Goal: Communication & Community: Share content

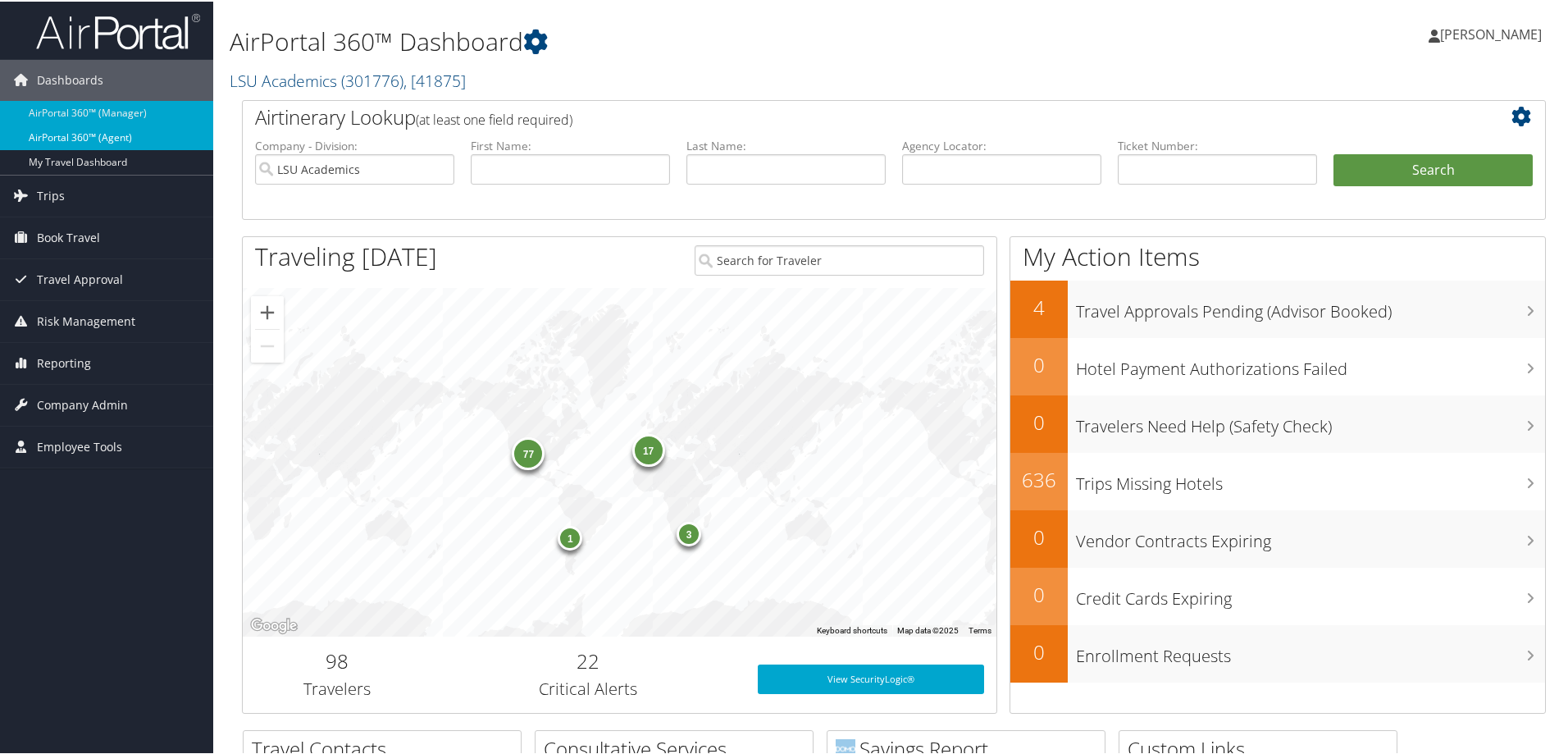
click at [123, 130] on link "AirPortal 360™ (Agent)" at bounding box center [106, 137] width 213 height 25
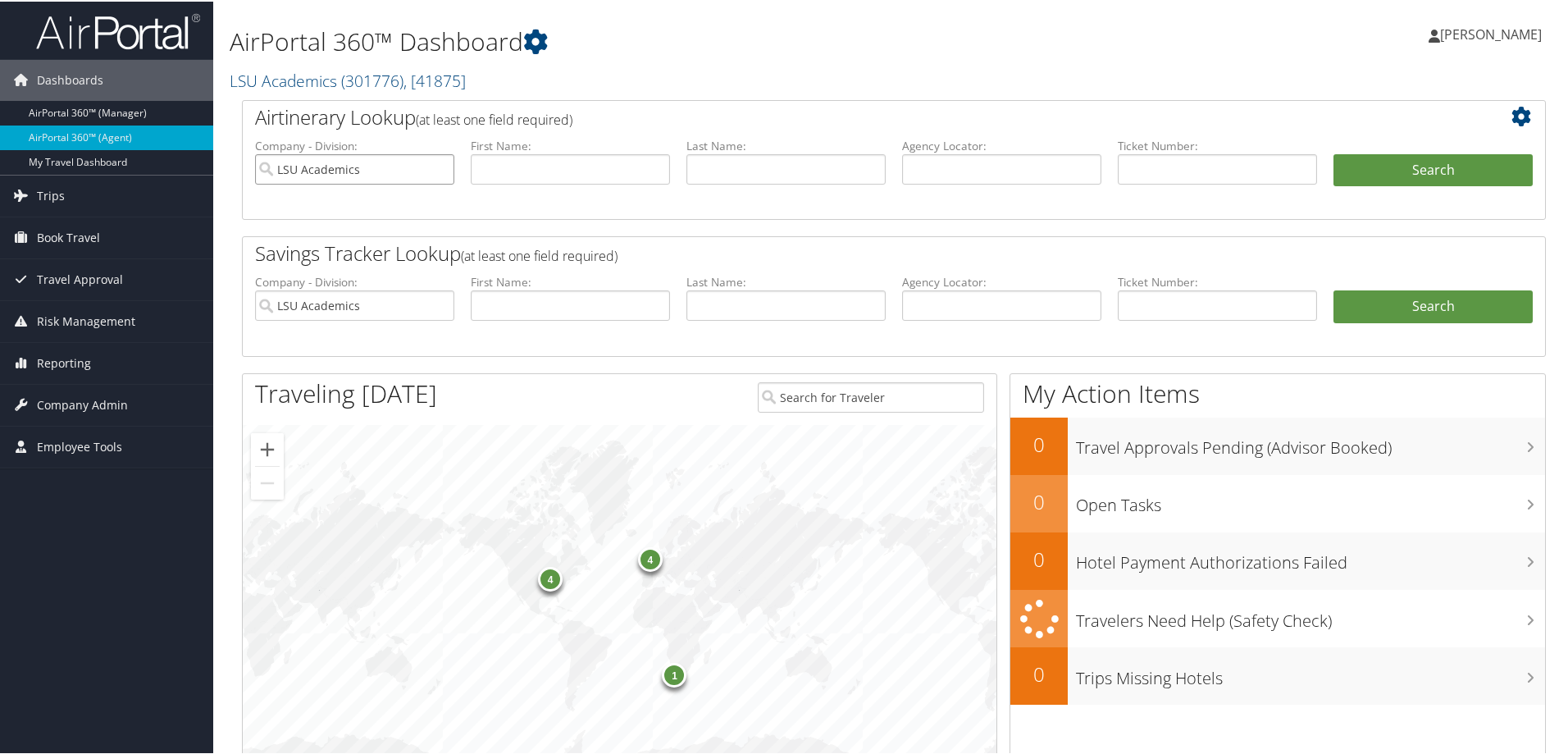
click at [436, 167] on input "LSU Academics" at bounding box center [355, 168] width 199 height 30
click at [694, 169] on input "text" at bounding box center [786, 168] width 199 height 30
type input "romero"
click at [603, 169] on input "text" at bounding box center [570, 168] width 199 height 30
type input "j"
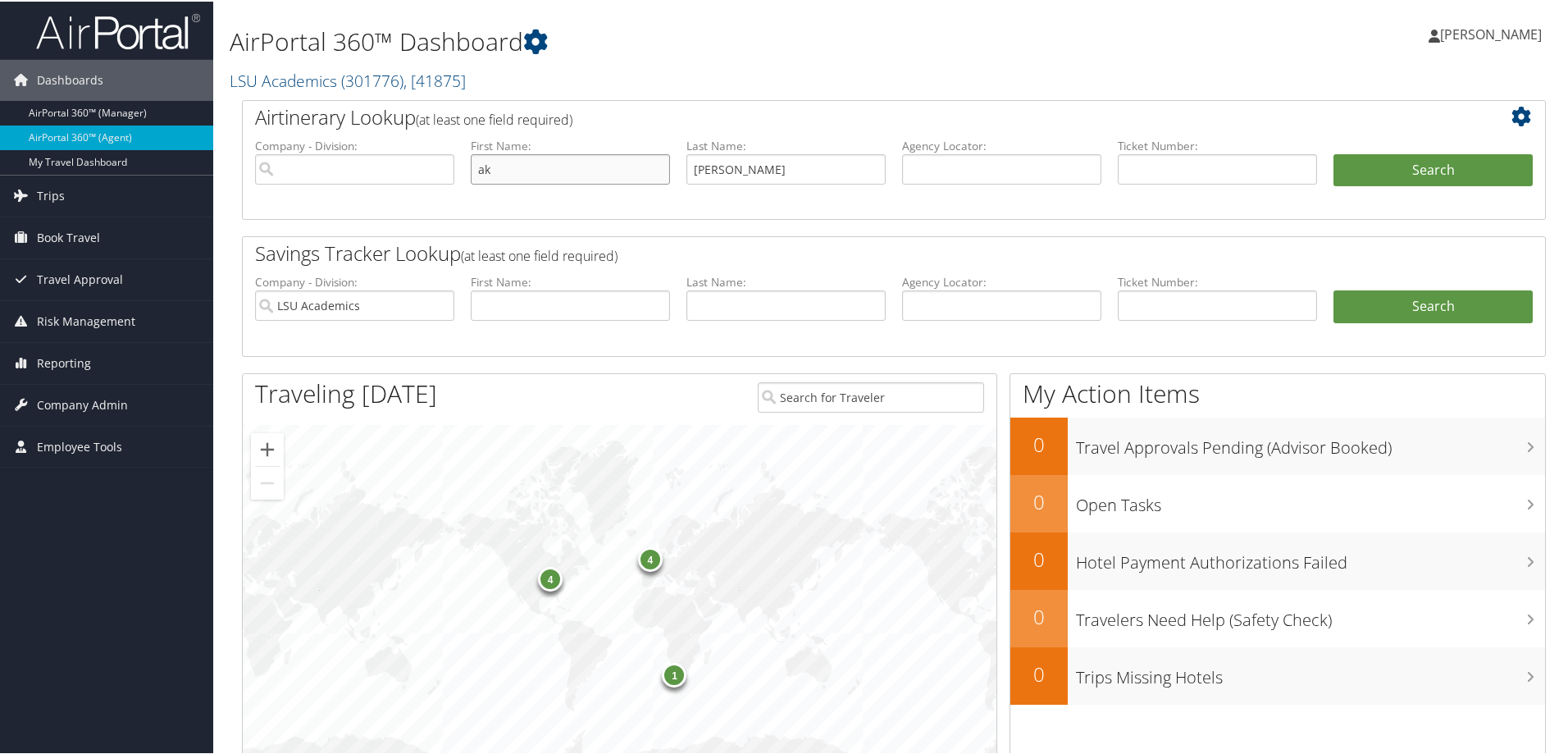
type input "a"
type input "karen"
click at [1366, 166] on button "Search" at bounding box center [1433, 169] width 199 height 33
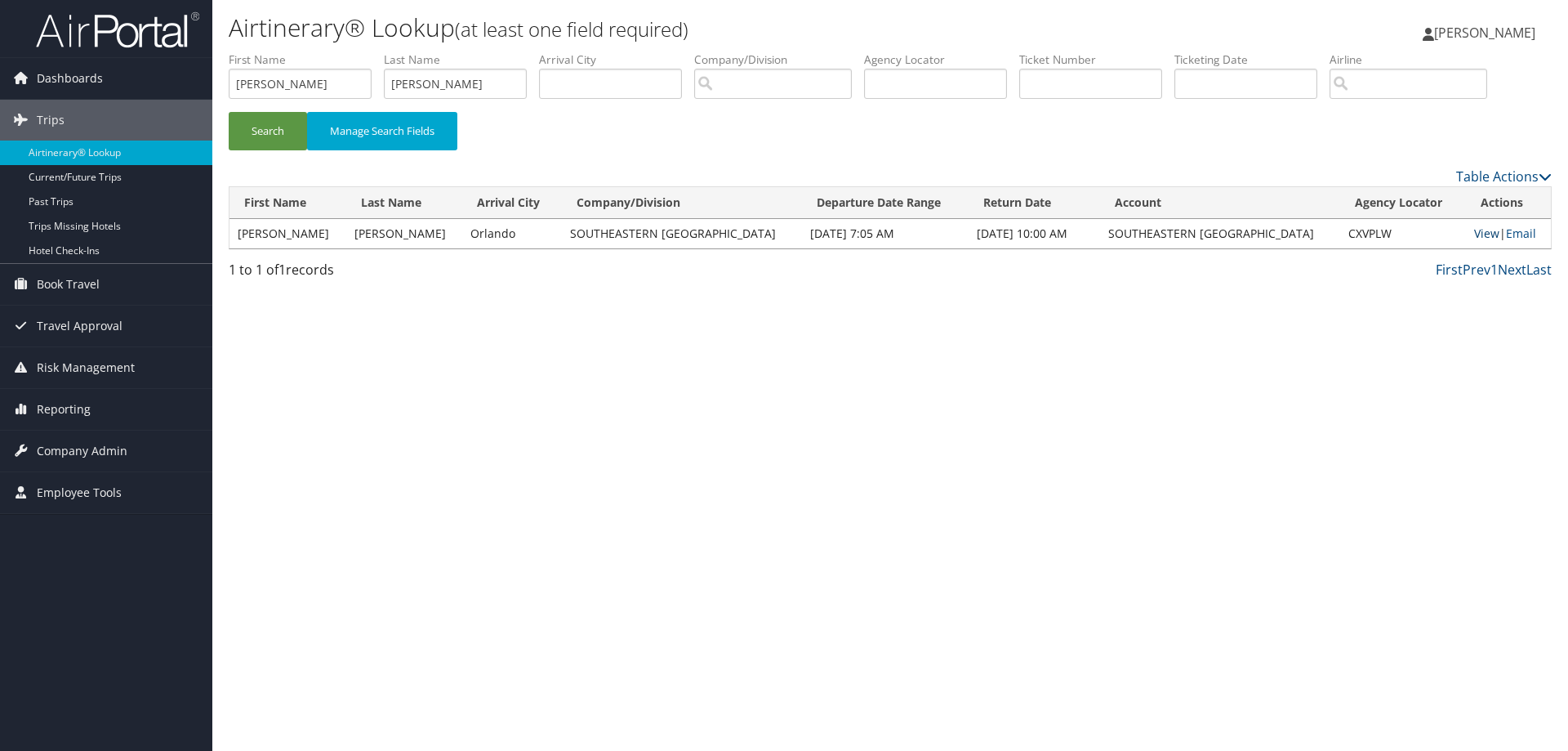
click at [1481, 232] on link "View" at bounding box center [1487, 233] width 26 height 15
drag, startPoint x: 1321, startPoint y: 234, endPoint x: 1378, endPoint y: 242, distance: 57.6
click at [1378, 242] on td "CXVPLW" at bounding box center [1404, 233] width 127 height 29
copy td "CXVPLW"
drag, startPoint x: 385, startPoint y: 83, endPoint x: 131, endPoint y: 101, distance: 254.6
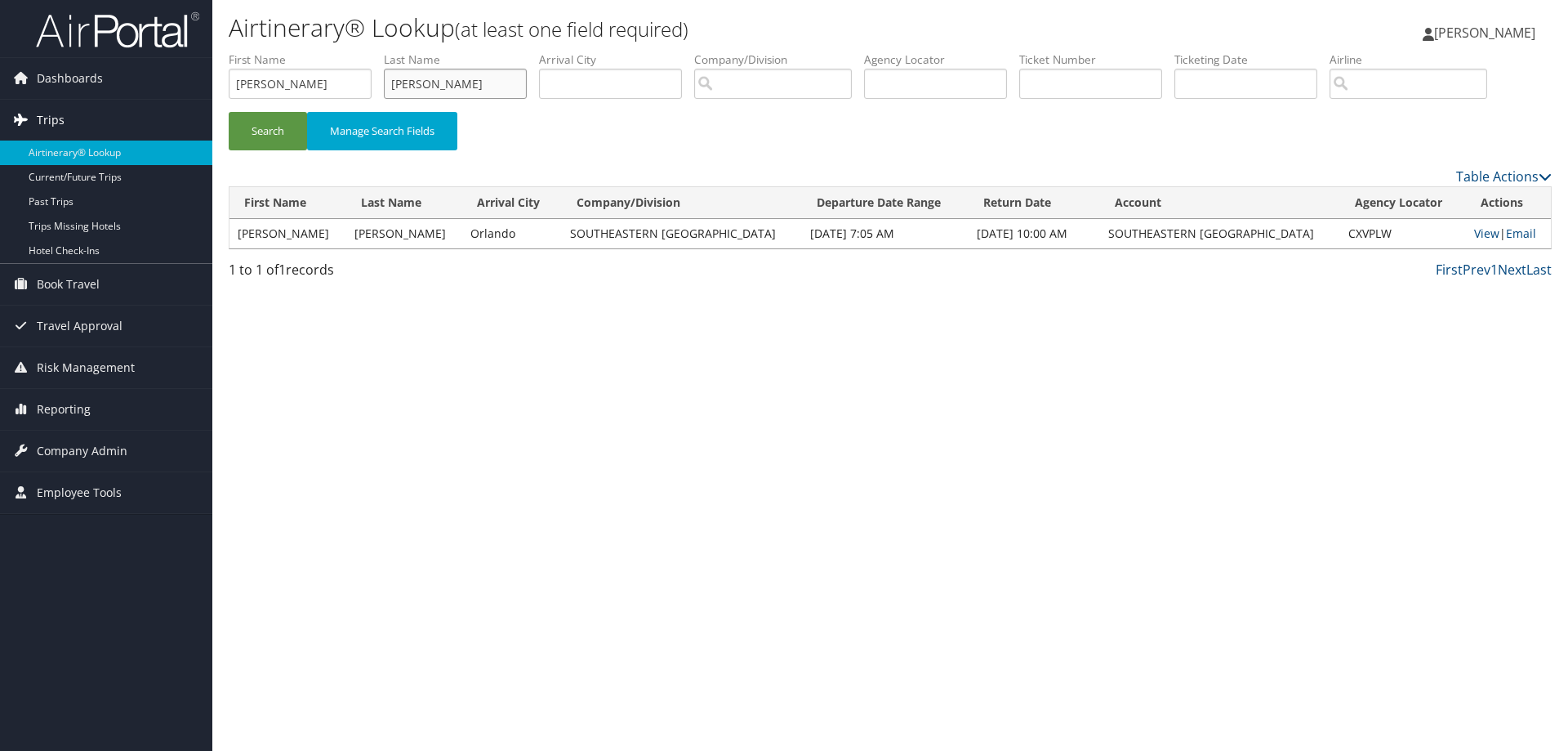
click at [133, 100] on div "Dashboards AirPortal 360™ (Manager) AirPortal 360™ (Agent) My Travel Dashboard …" at bounding box center [784, 375] width 1568 height 751
drag, startPoint x: 277, startPoint y: 83, endPoint x: 142, endPoint y: 90, distance: 135.2
click at [143, 90] on div "Dashboards AirPortal 360™ (Manager) AirPortal 360™ (Agent) My Travel Dashboard …" at bounding box center [784, 375] width 1568 height 751
click at [469, 79] on input "text" at bounding box center [454, 84] width 143 height 30
type input "ricks"
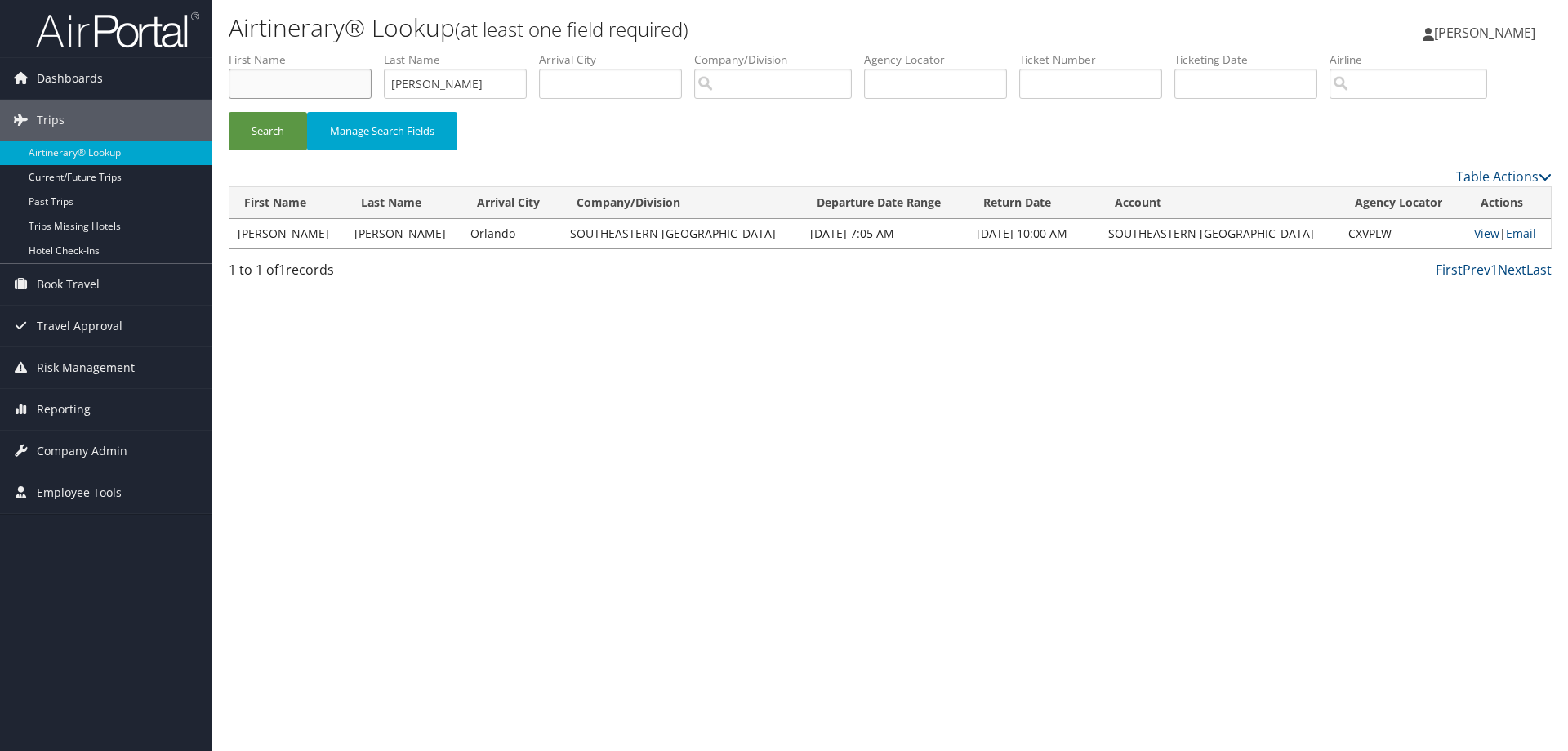
click at [270, 80] on input "text" at bounding box center [299, 84] width 143 height 30
type input "wayne"
click at [288, 123] on button "Search" at bounding box center [267, 130] width 78 height 39
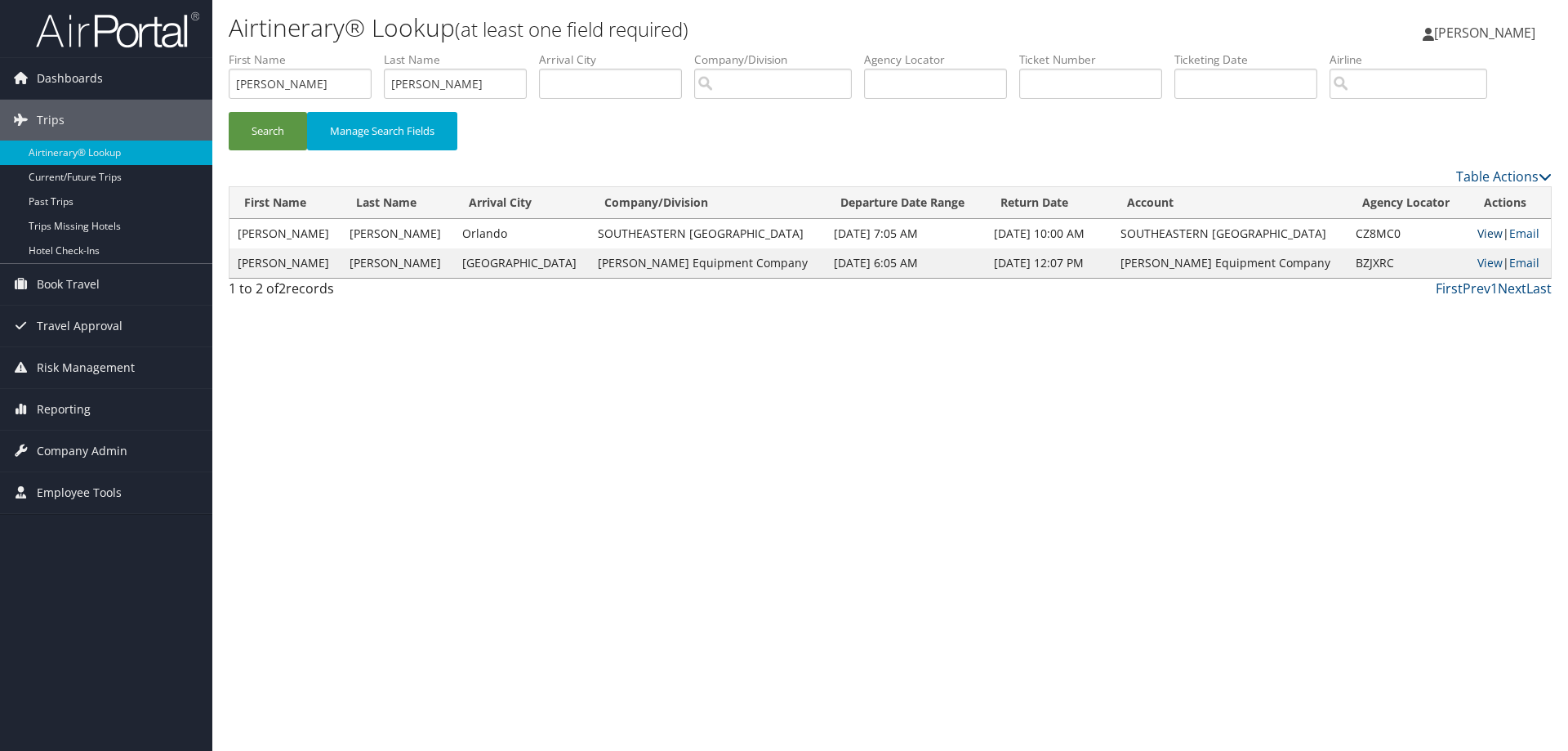
click at [1477, 232] on link "View" at bounding box center [1490, 233] width 26 height 15
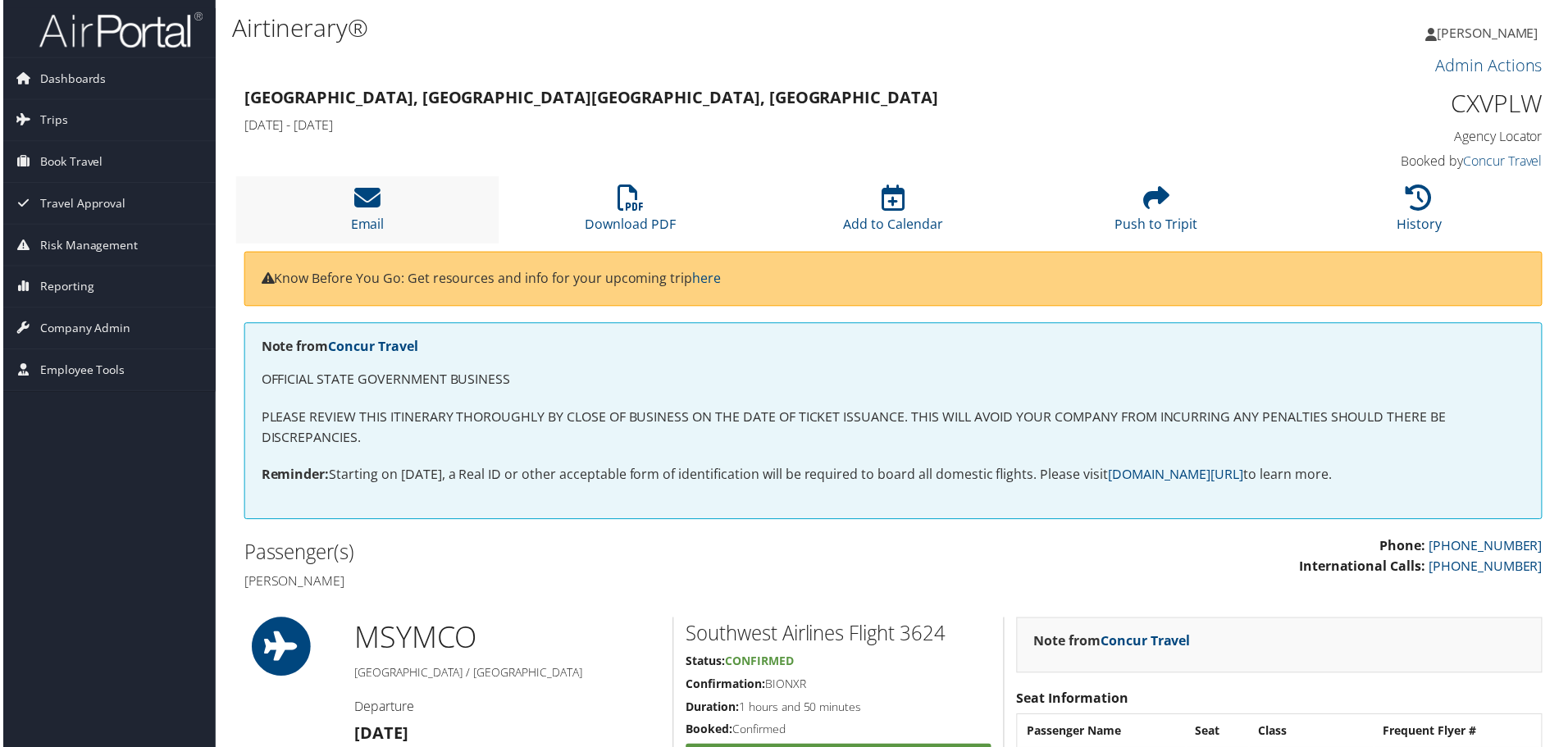
click at [343, 209] on li "Email" at bounding box center [365, 210] width 264 height 66
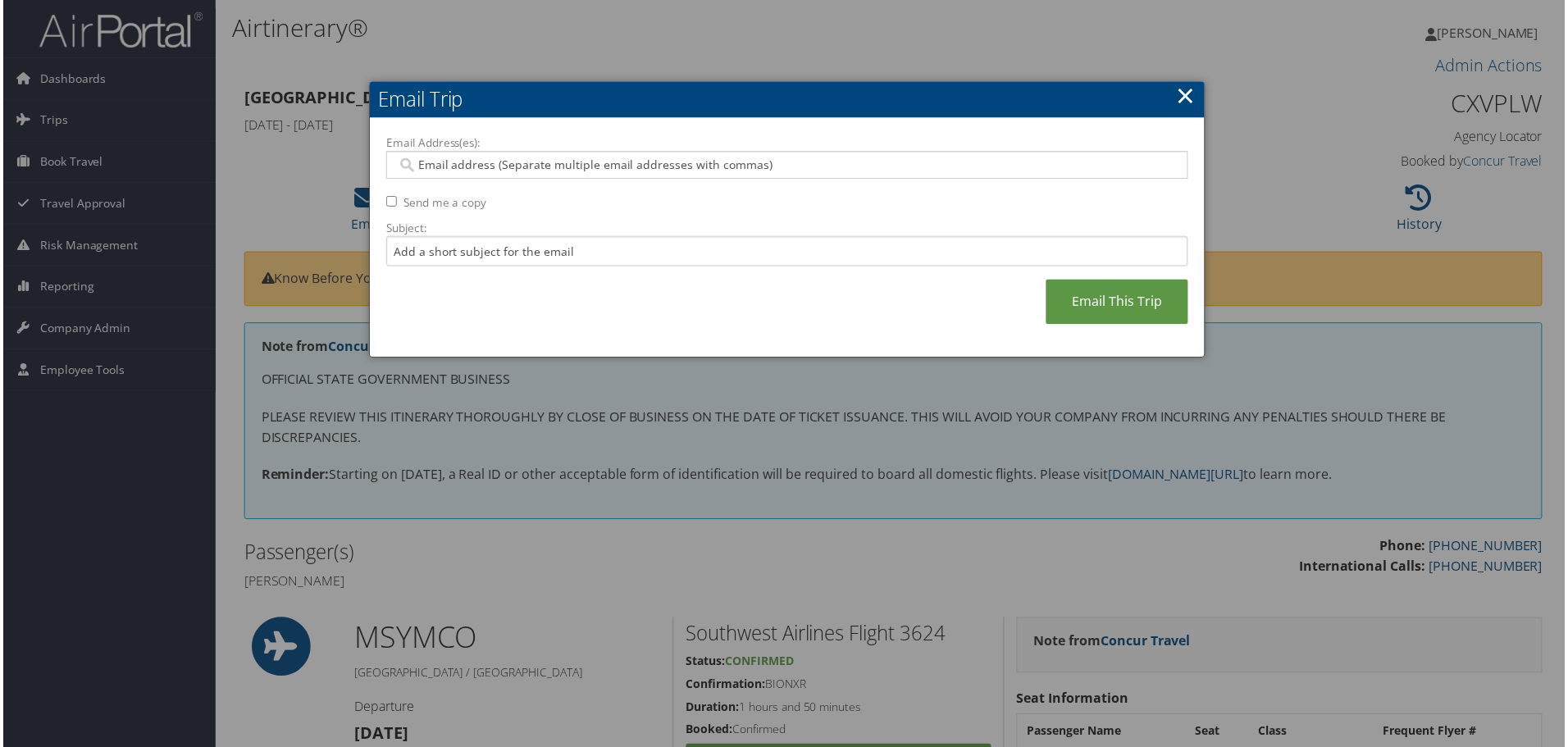
click at [385, 203] on input "Send me a copy" at bounding box center [390, 202] width 10 height 10
checkbox input "true"
click at [428, 167] on input "Email Address(es):" at bounding box center [787, 165] width 784 height 16
type input "kromero@selu.edu"
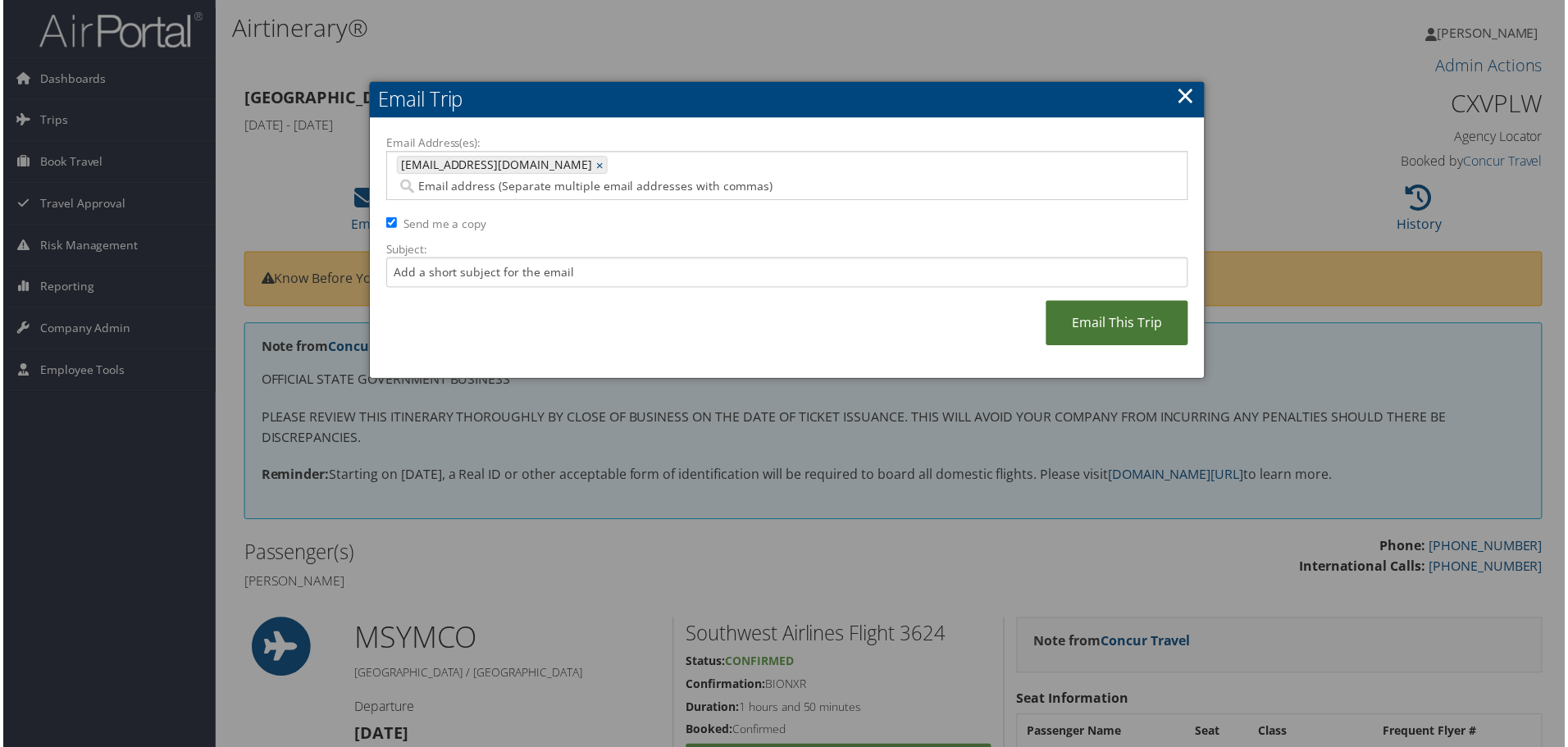
click at [1116, 307] on link "Email This Trip" at bounding box center [1118, 324] width 142 height 46
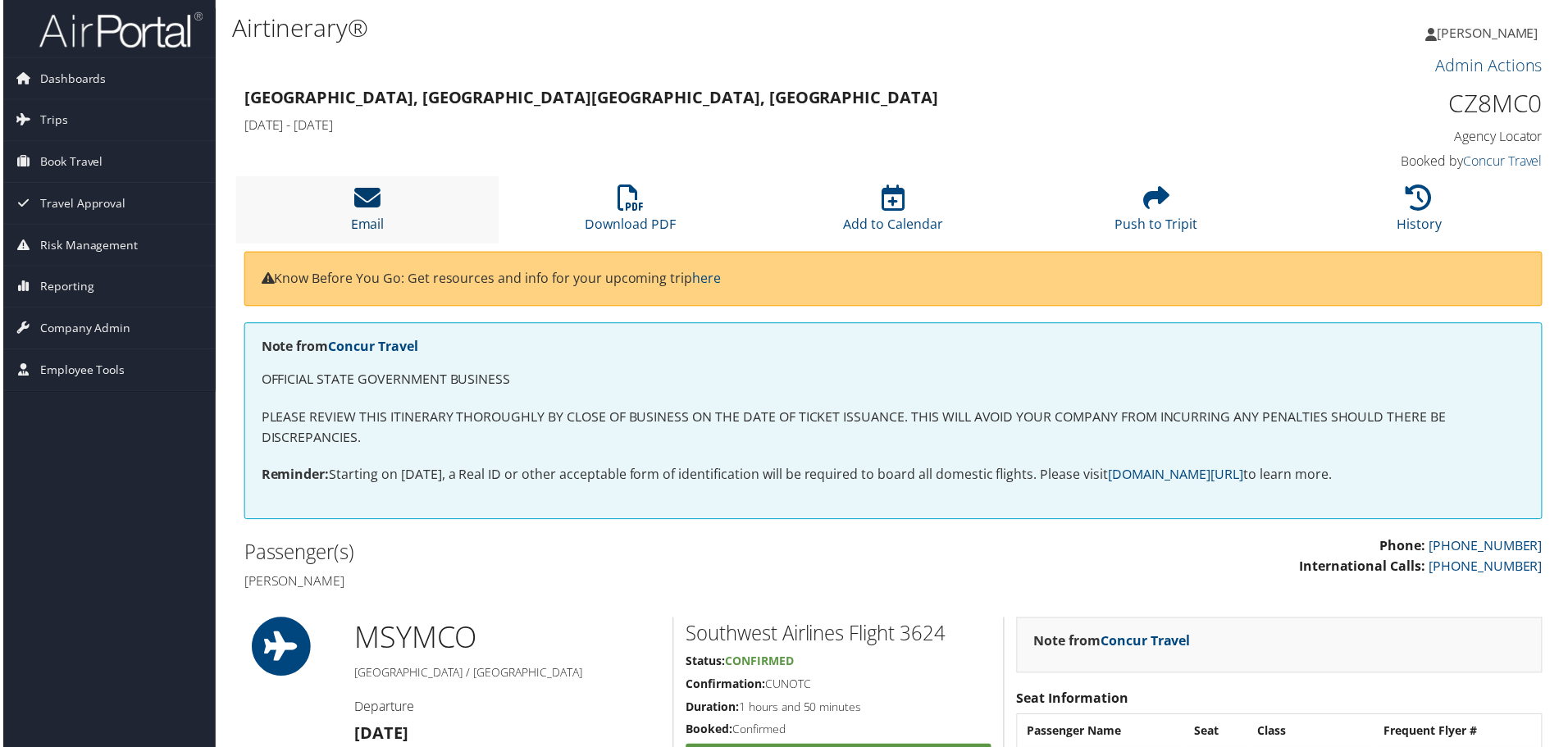
click at [369, 215] on link "Email" at bounding box center [365, 214] width 33 height 40
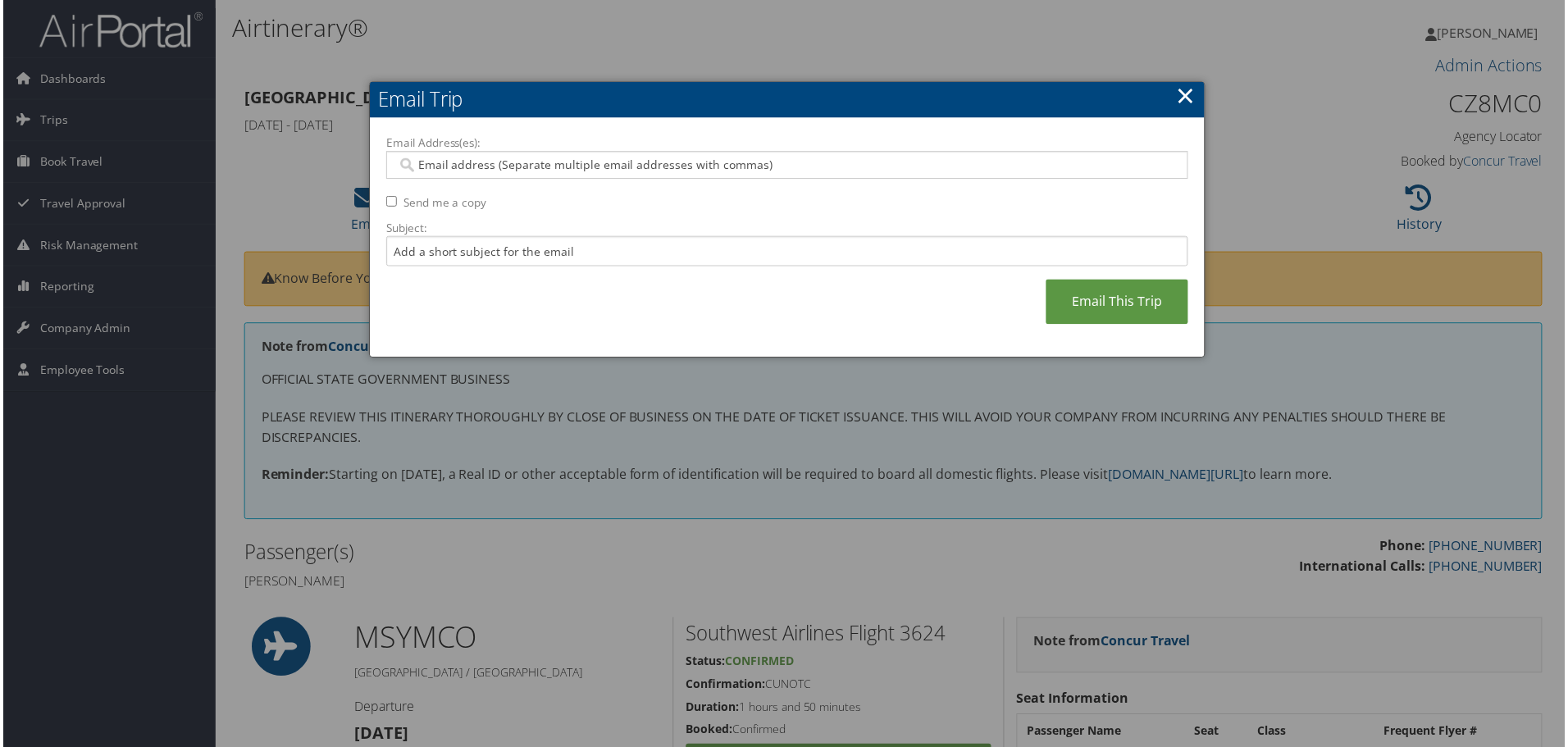
click at [536, 168] on input "Email Address(es):" at bounding box center [787, 165] width 784 height 16
click at [373, 200] on div "Email Address(es): Send me a copy Subject: Email This Trip" at bounding box center [787, 238] width 839 height 240
click at [390, 201] on input "Send me a copy" at bounding box center [390, 202] width 10 height 10
checkbox input "true"
click at [465, 163] on input "Email Address(es):" at bounding box center [787, 165] width 784 height 16
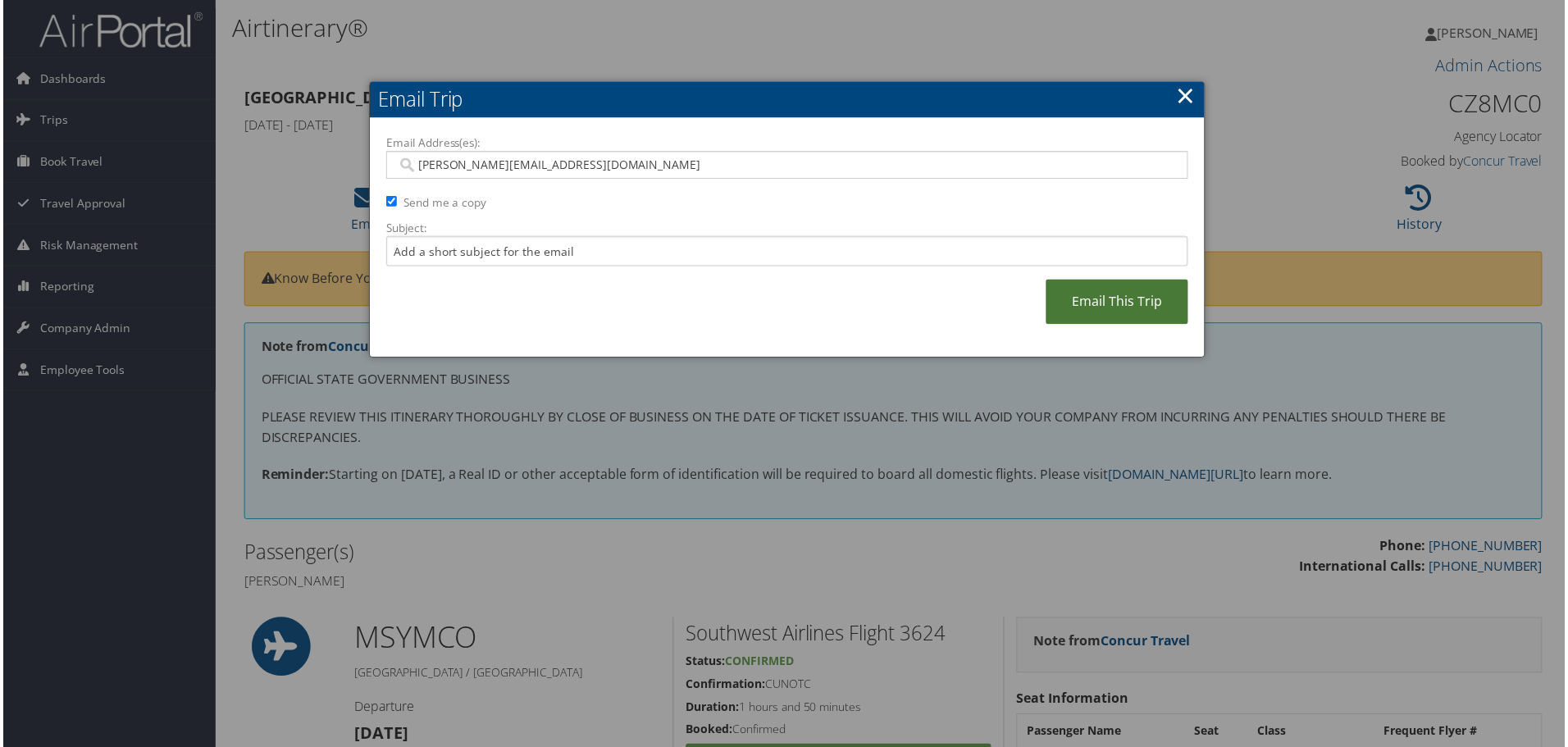
type input "[PERSON_NAME][EMAIL_ADDRESS][DOMAIN_NAME]"
click at [1096, 305] on link "Email This Trip" at bounding box center [1118, 303] width 142 height 46
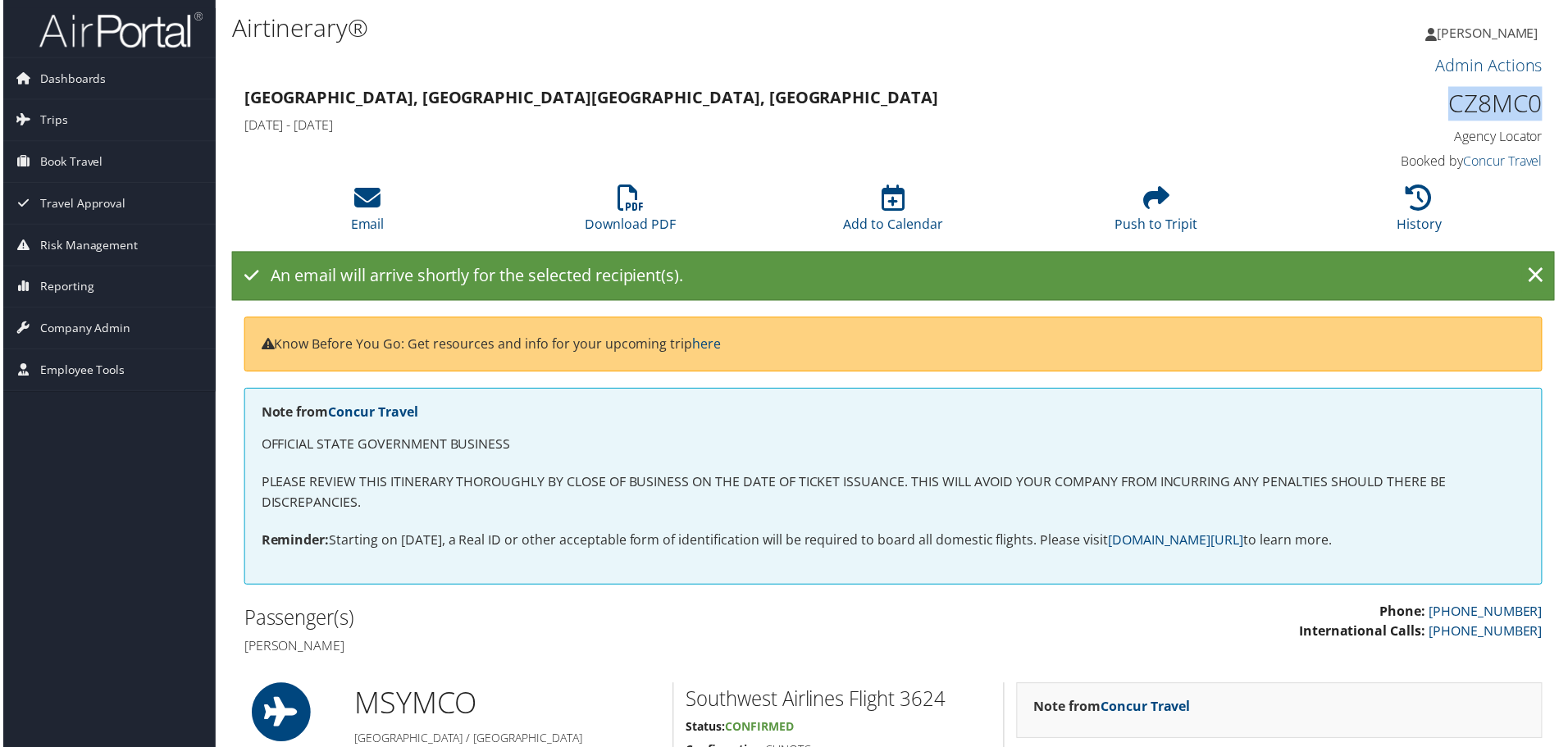
drag, startPoint x: 1447, startPoint y: 107, endPoint x: 1542, endPoint y: 106, distance: 95.0
click at [1542, 106] on div "CZ8MC0 Agency Locator Agency Locator CZ8MC0 Booked by Concur Travel Booked by C…" at bounding box center [1393, 130] width 332 height 94
copy h1 "CZ8MC0"
